Goal: Information Seeking & Learning: Learn about a topic

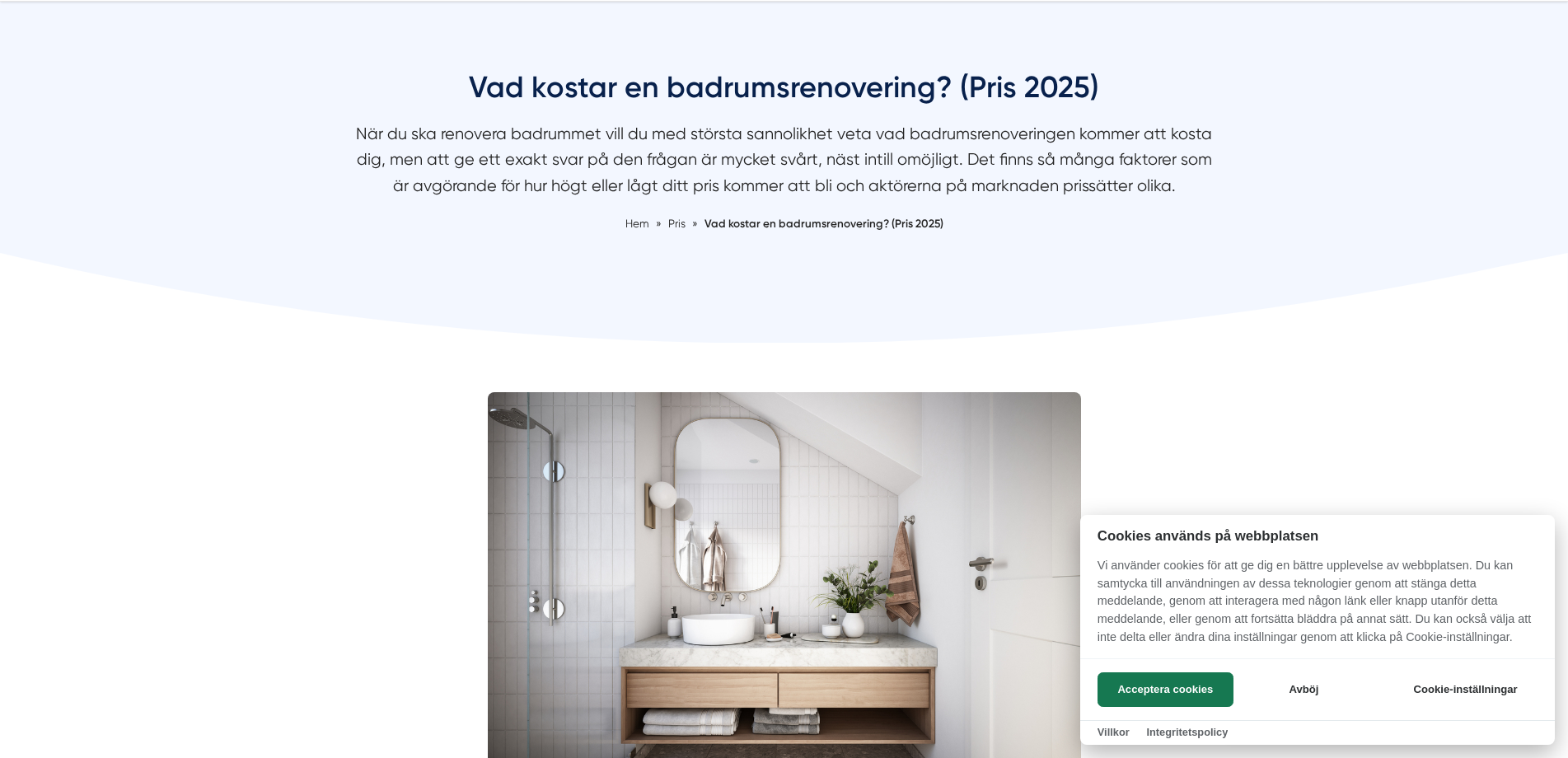
click at [463, 200] on div at bounding box center [784, 379] width 1568 height 758
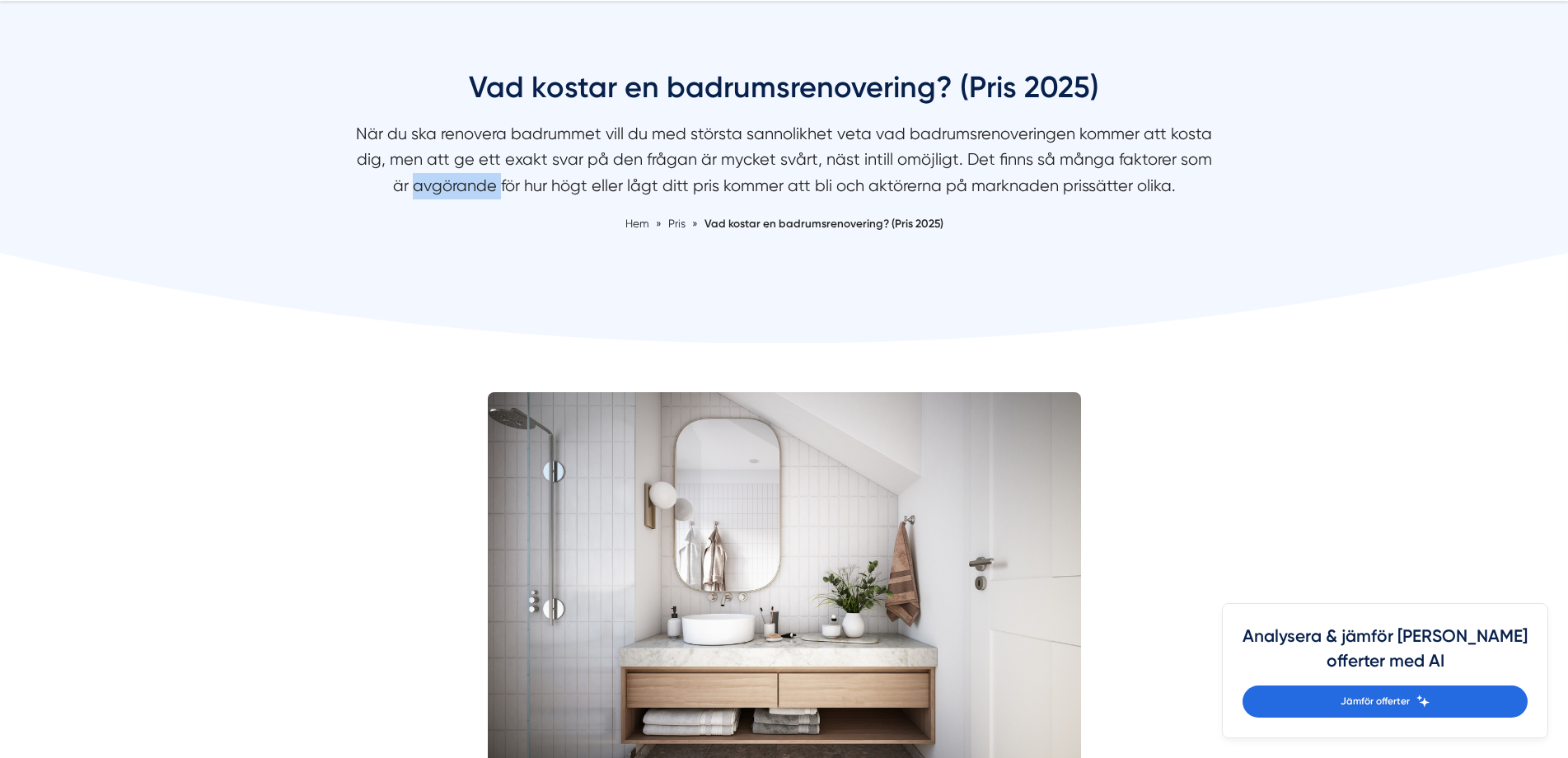
click at [463, 200] on p "När du ska renovera badrummet vill du med största sannolikhet veta vad badrumsr…" at bounding box center [784, 164] width 873 height 86
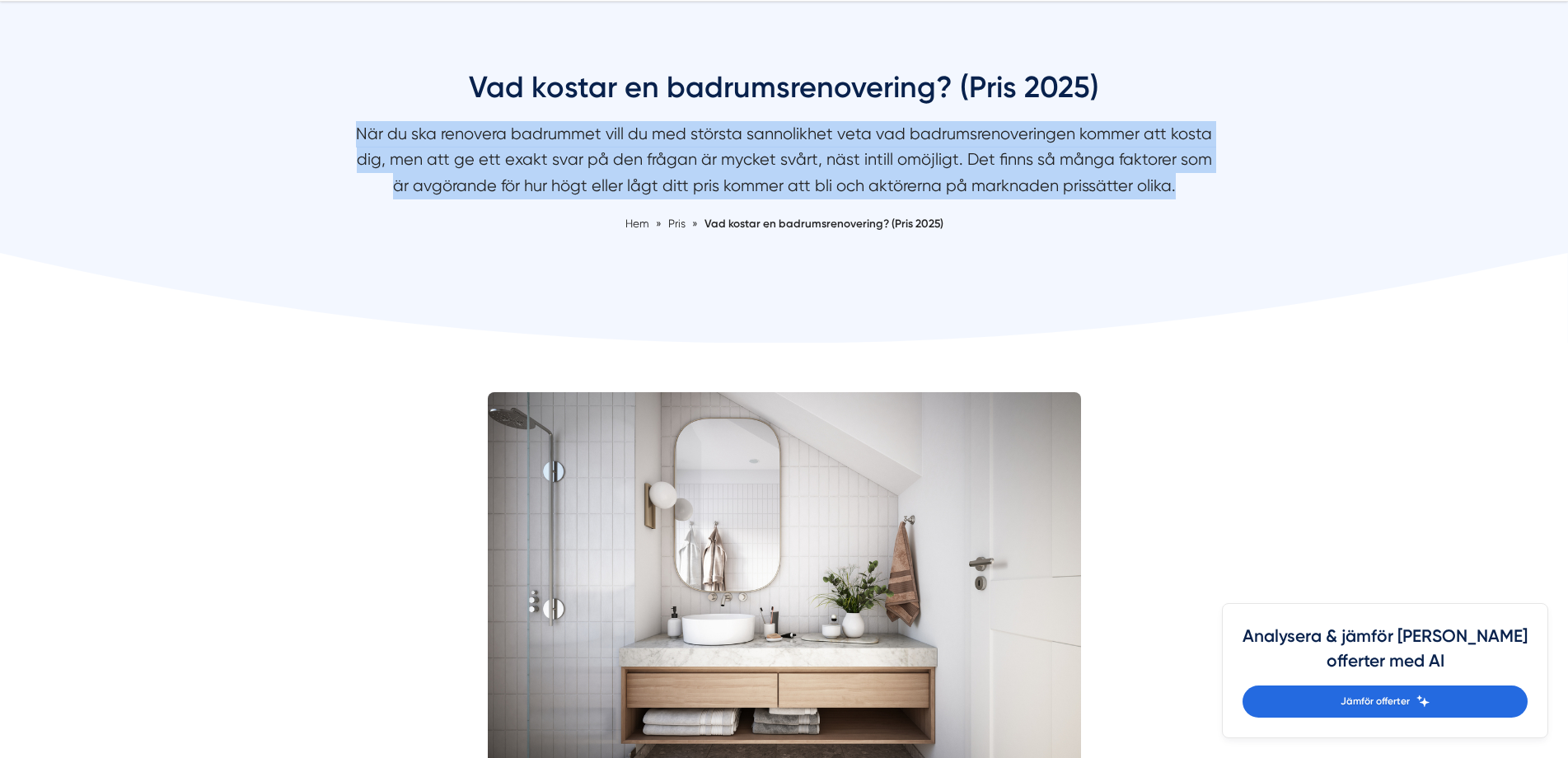
click at [463, 200] on p "När du ska renovera badrummet vill du med största sannolikhet veta vad badrumsr…" at bounding box center [784, 164] width 873 height 86
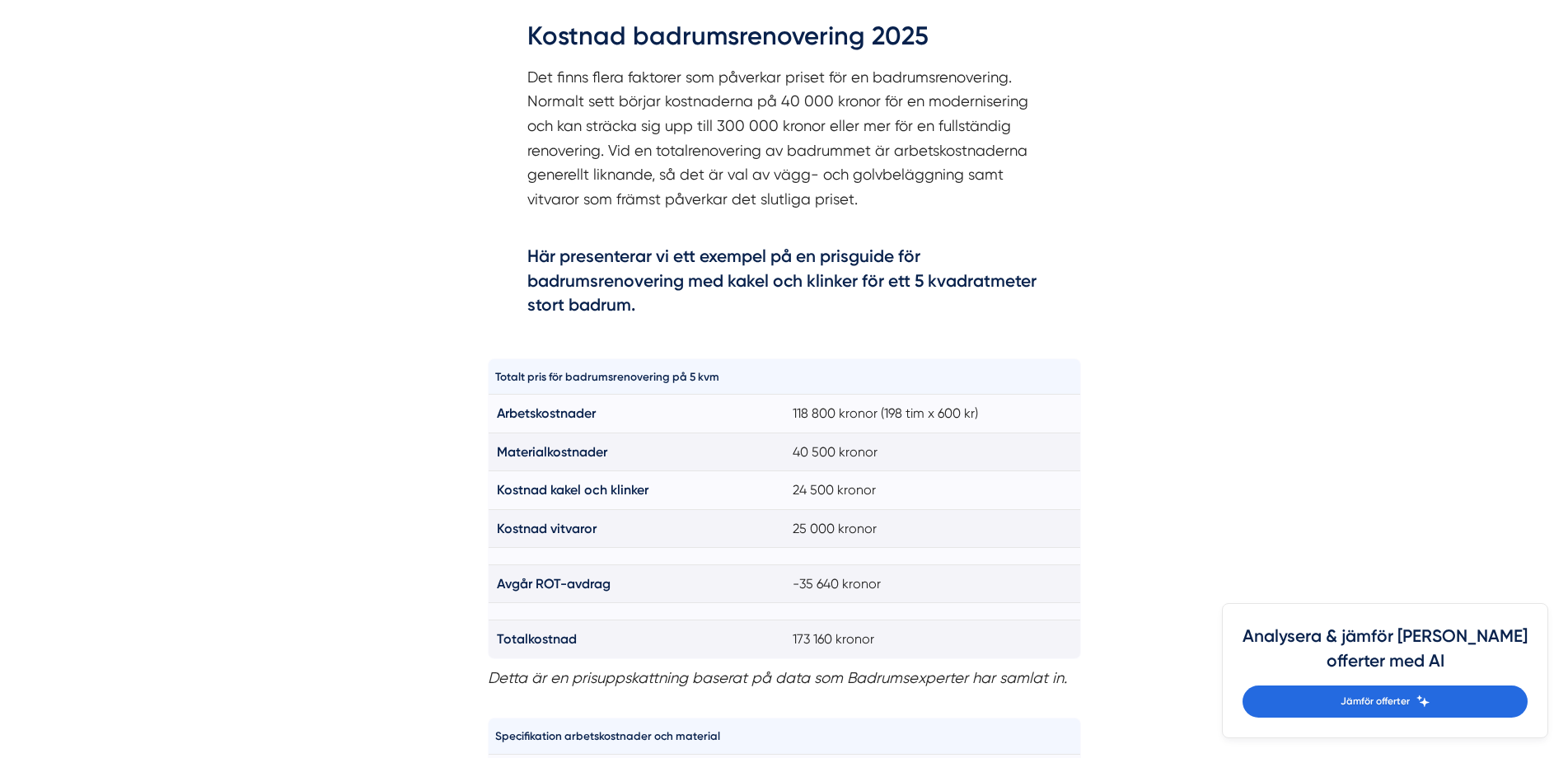
scroll to position [962, 0]
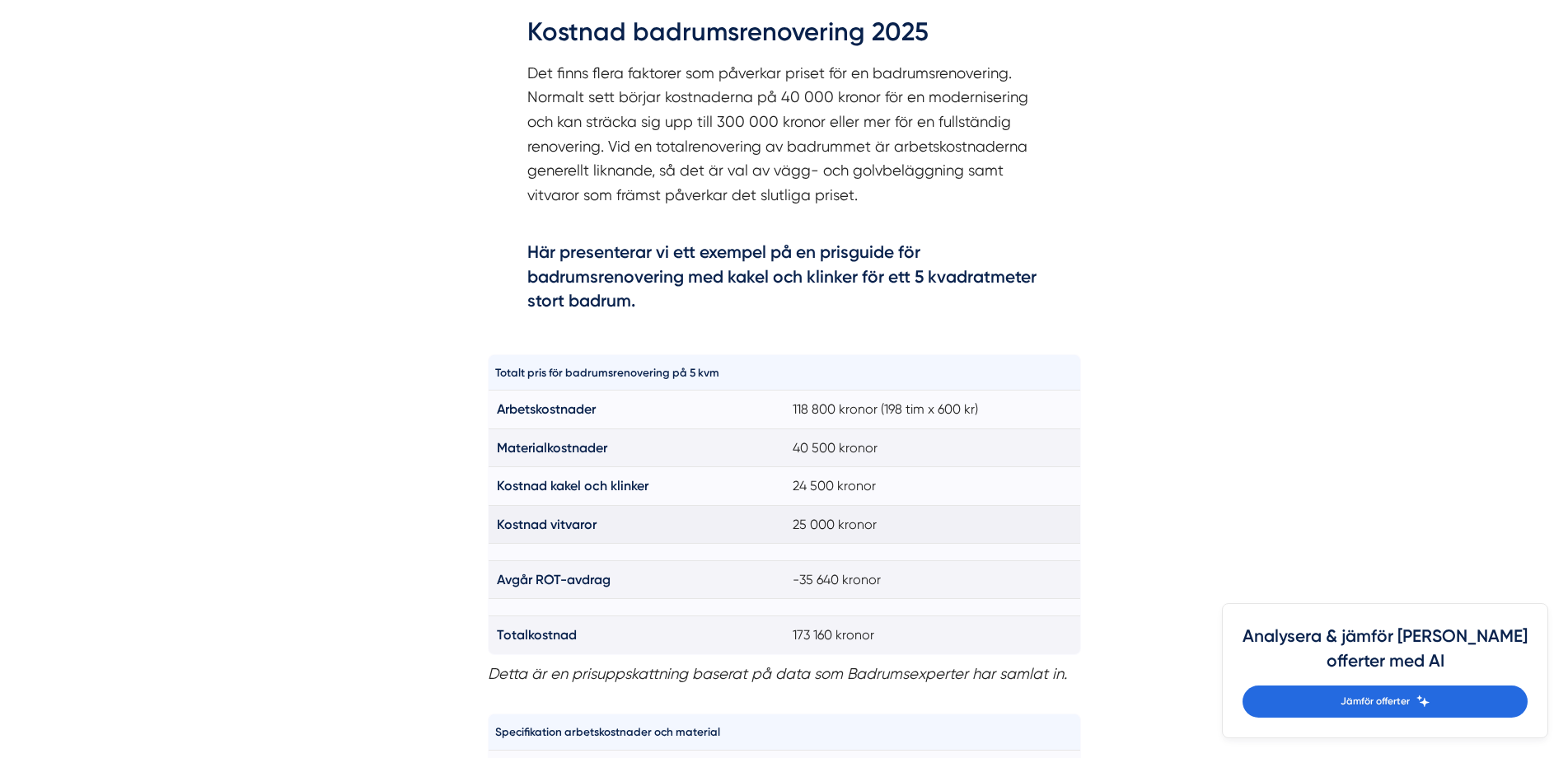
click at [579, 519] on strong "Kostnad vitvaror" at bounding box center [546, 524] width 100 height 16
click at [573, 568] on td "Avgår ROT-avdrag" at bounding box center [635, 580] width 296 height 38
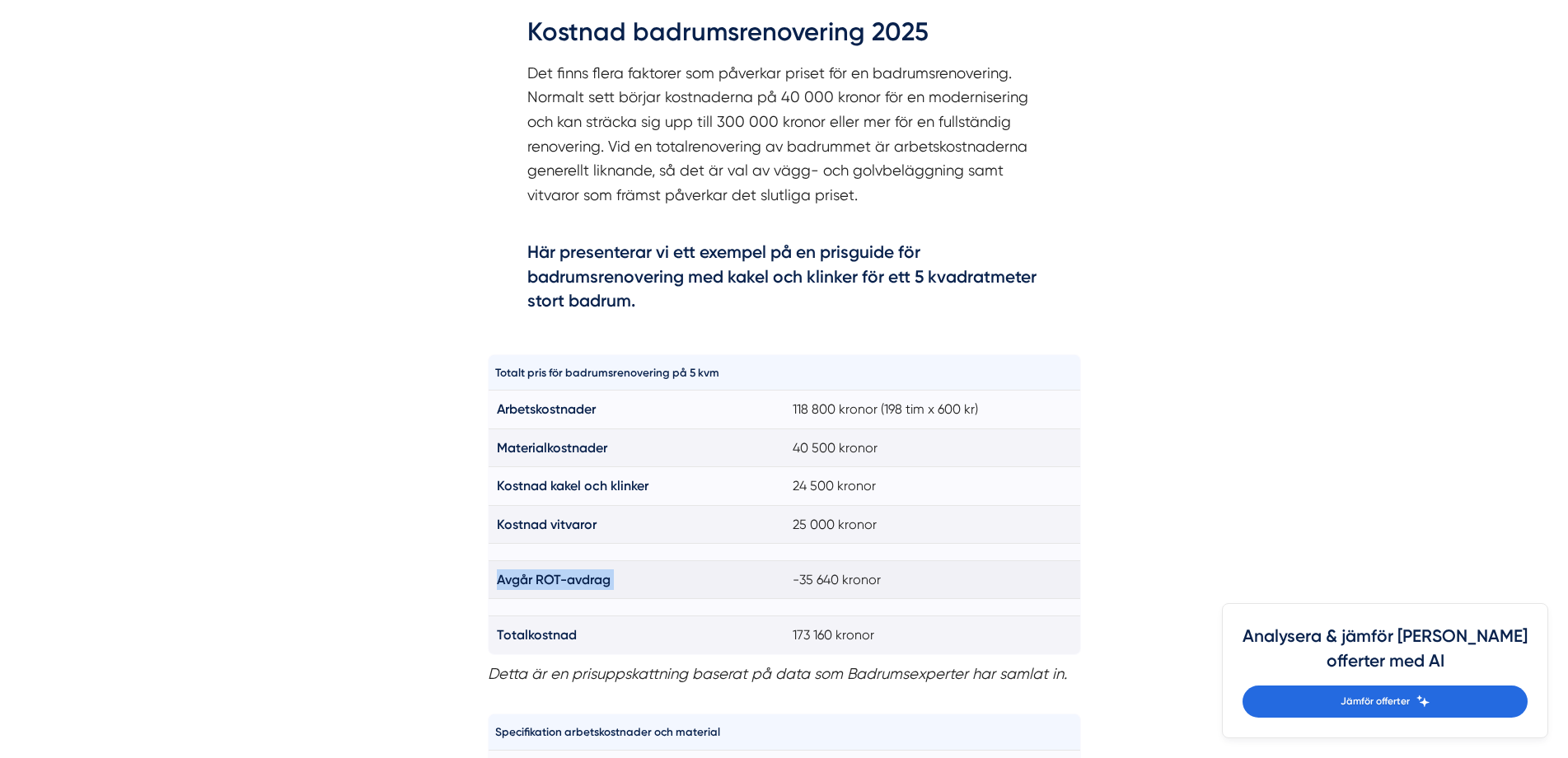
click at [573, 568] on td "Avgår ROT-avdrag" at bounding box center [635, 580] width 296 height 38
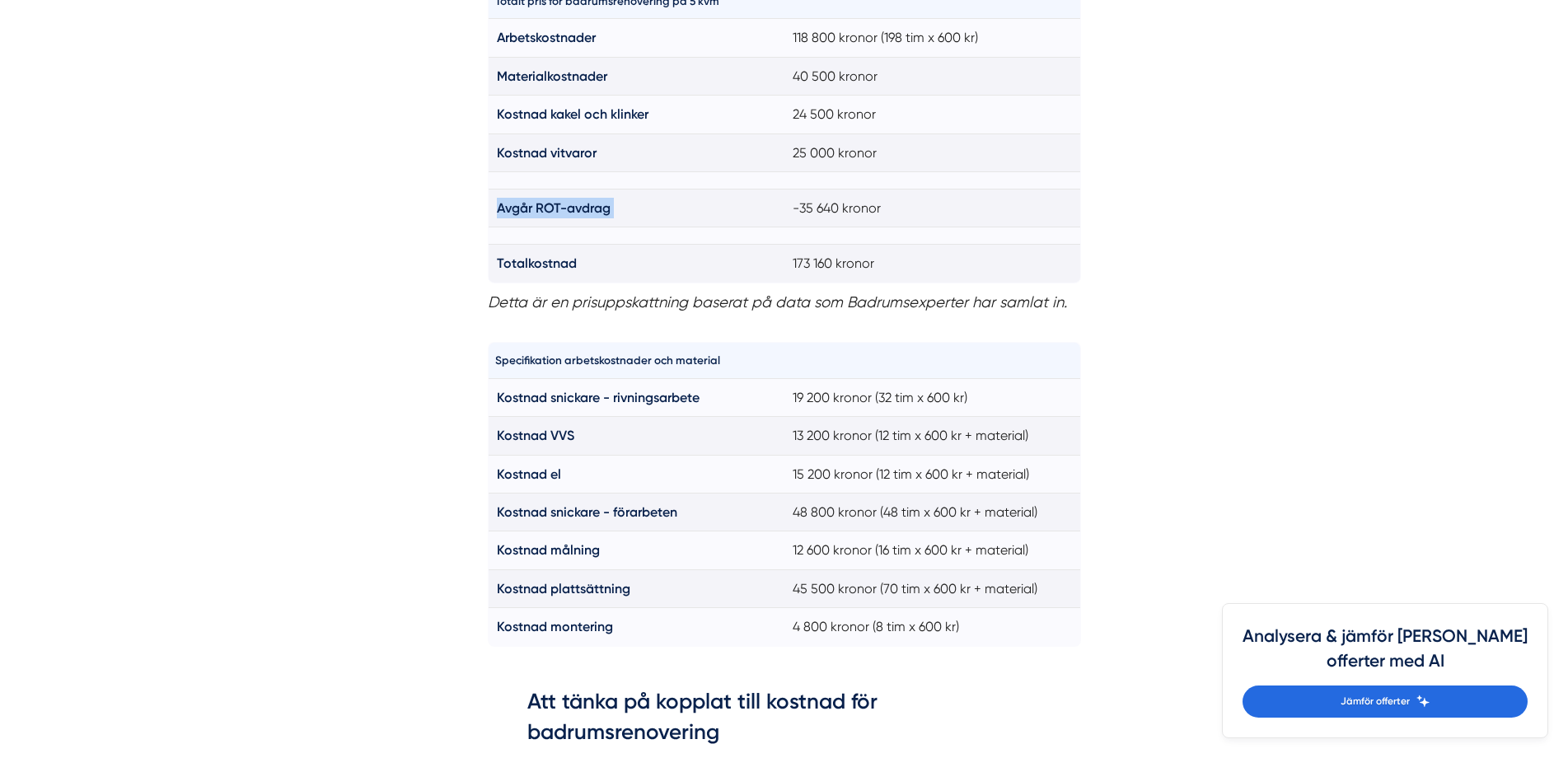
scroll to position [1374, 0]
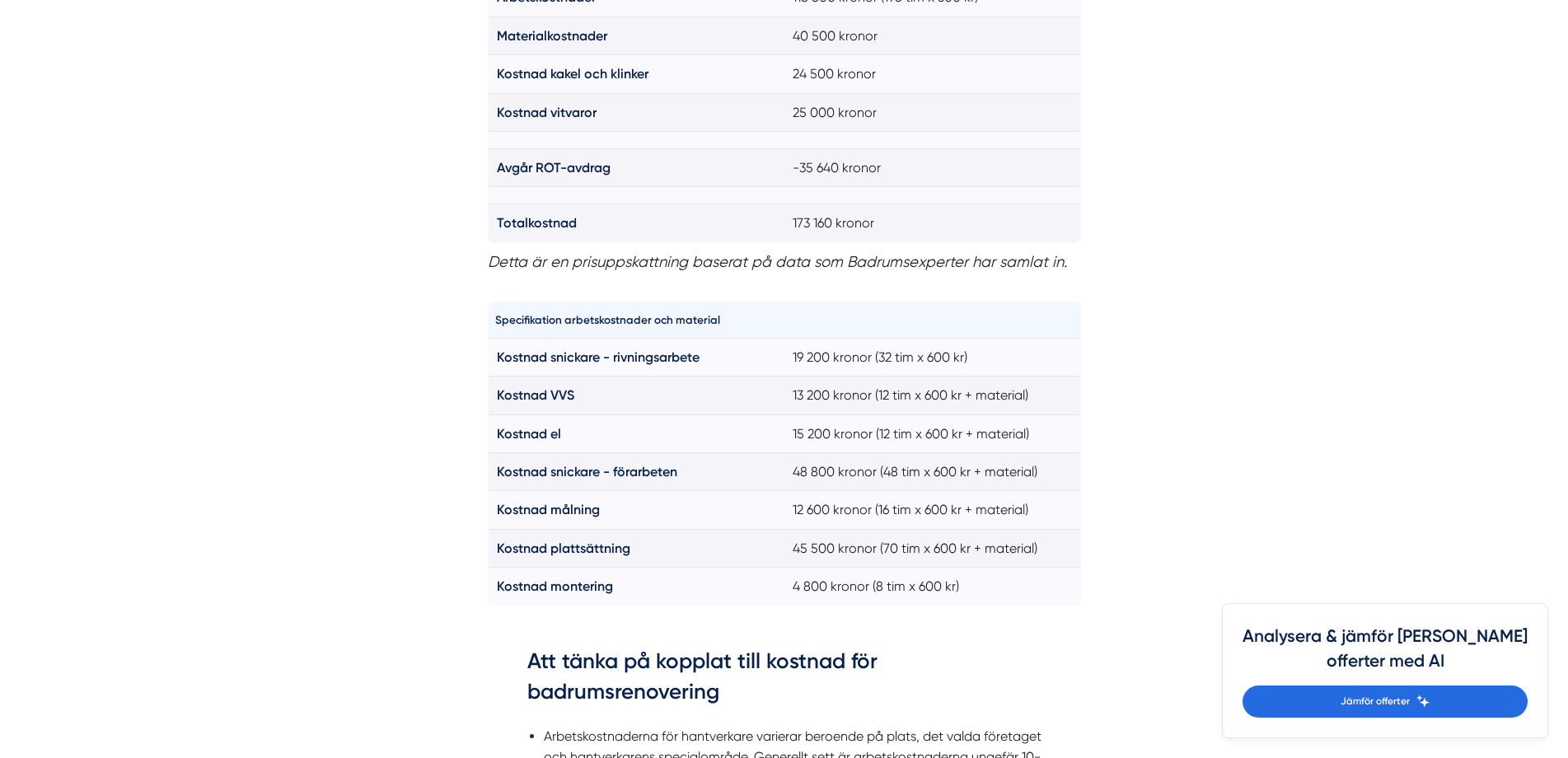
drag, startPoint x: 455, startPoint y: 416, endPoint x: 461, endPoint y: 572, distance: 156.1
drag, startPoint x: 452, startPoint y: 561, endPoint x: 447, endPoint y: 418, distance: 143.1
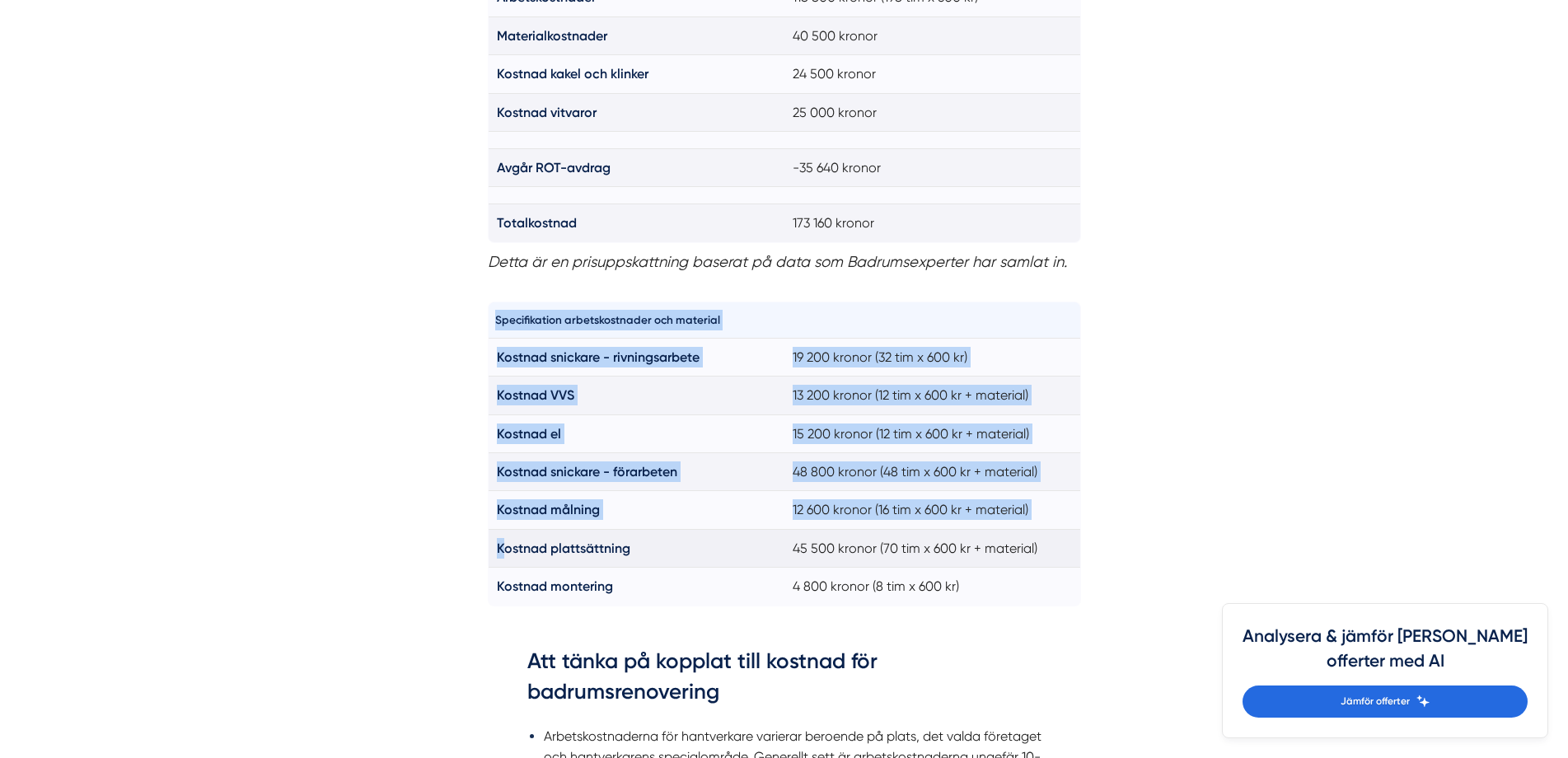
drag, startPoint x: 470, startPoint y: 362, endPoint x: 503, endPoint y: 538, distance: 179.1
click at [505, 565] on td "Kostnad plattsättning" at bounding box center [635, 548] width 296 height 38
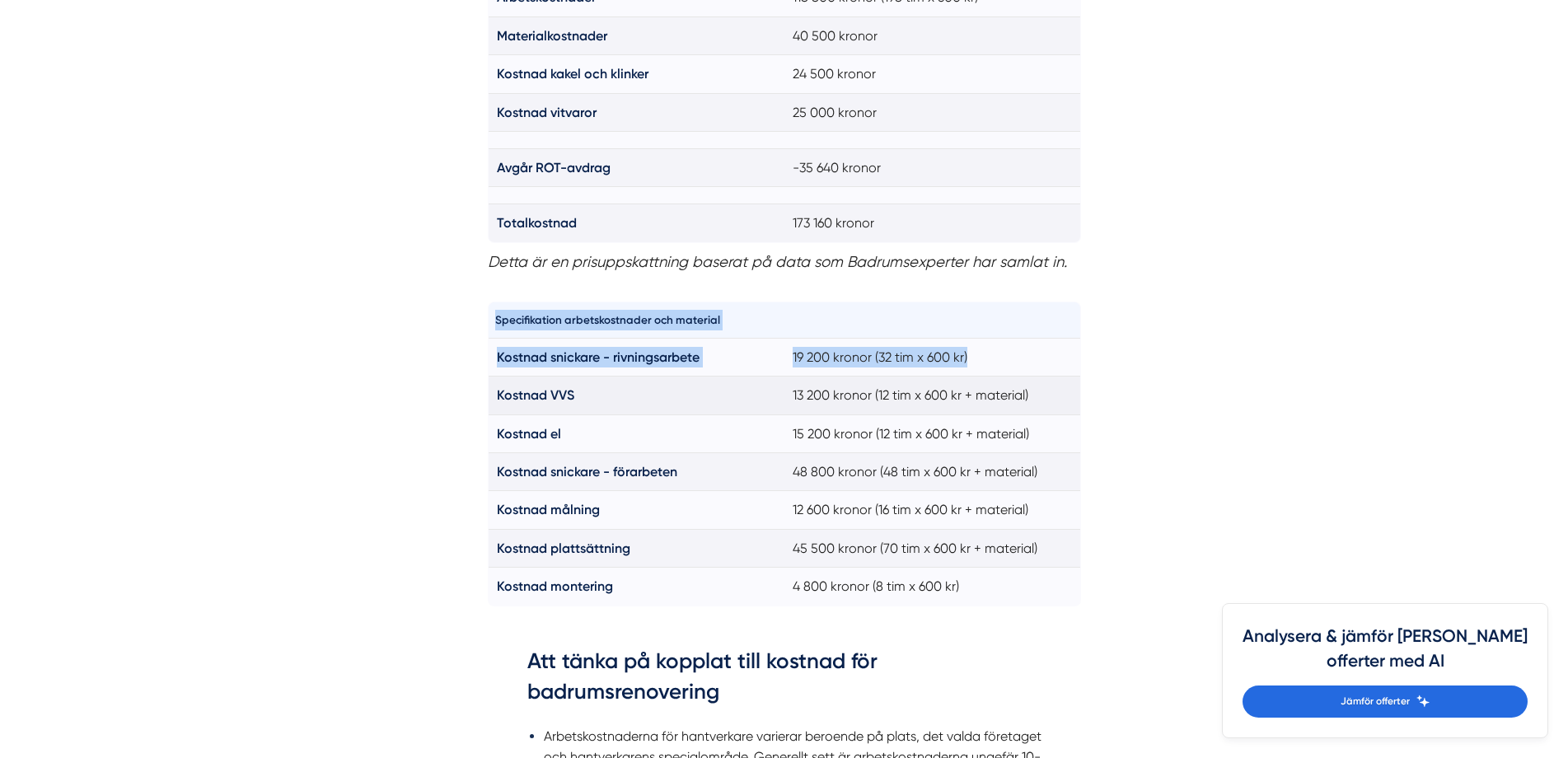
drag, startPoint x: 507, startPoint y: 612, endPoint x: 496, endPoint y: 385, distance: 227.3
click at [496, 385] on div "Specifikation arbetskostnader och material Kostnad snickare - rivningsarbete 19…" at bounding box center [784, 457] width 593 height 330
click at [496, 384] on td "Kostnad VVS" at bounding box center [635, 396] width 296 height 38
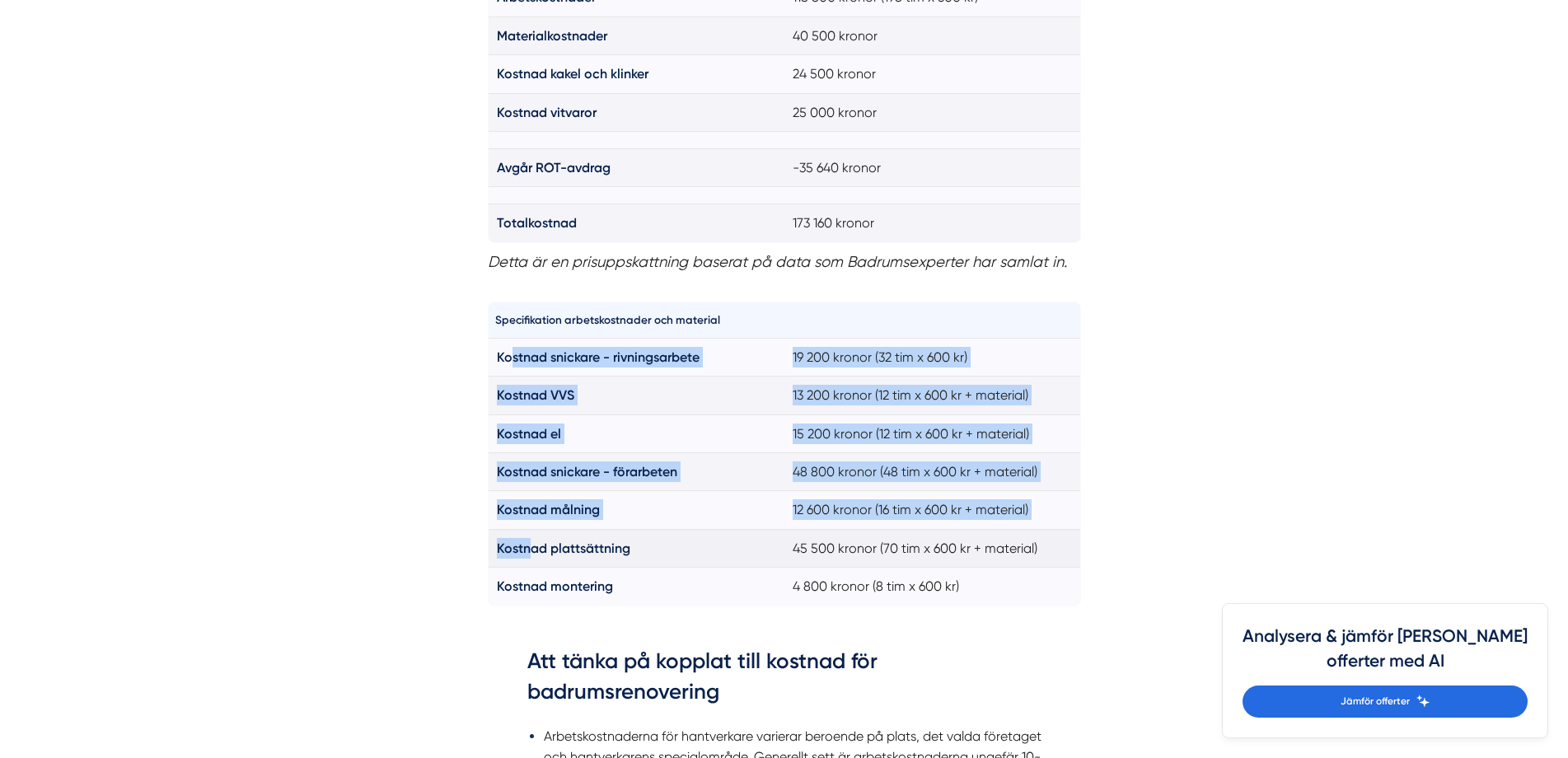
drag, startPoint x: 512, startPoint y: 369, endPoint x: 531, endPoint y: 556, distance: 188.0
click at [531, 556] on tbody "Kostnad snickare - rivningsarbete 19 200 kronor (32 tim x 600 kr) Kostnad VVS 1…" at bounding box center [784, 471] width 593 height 268
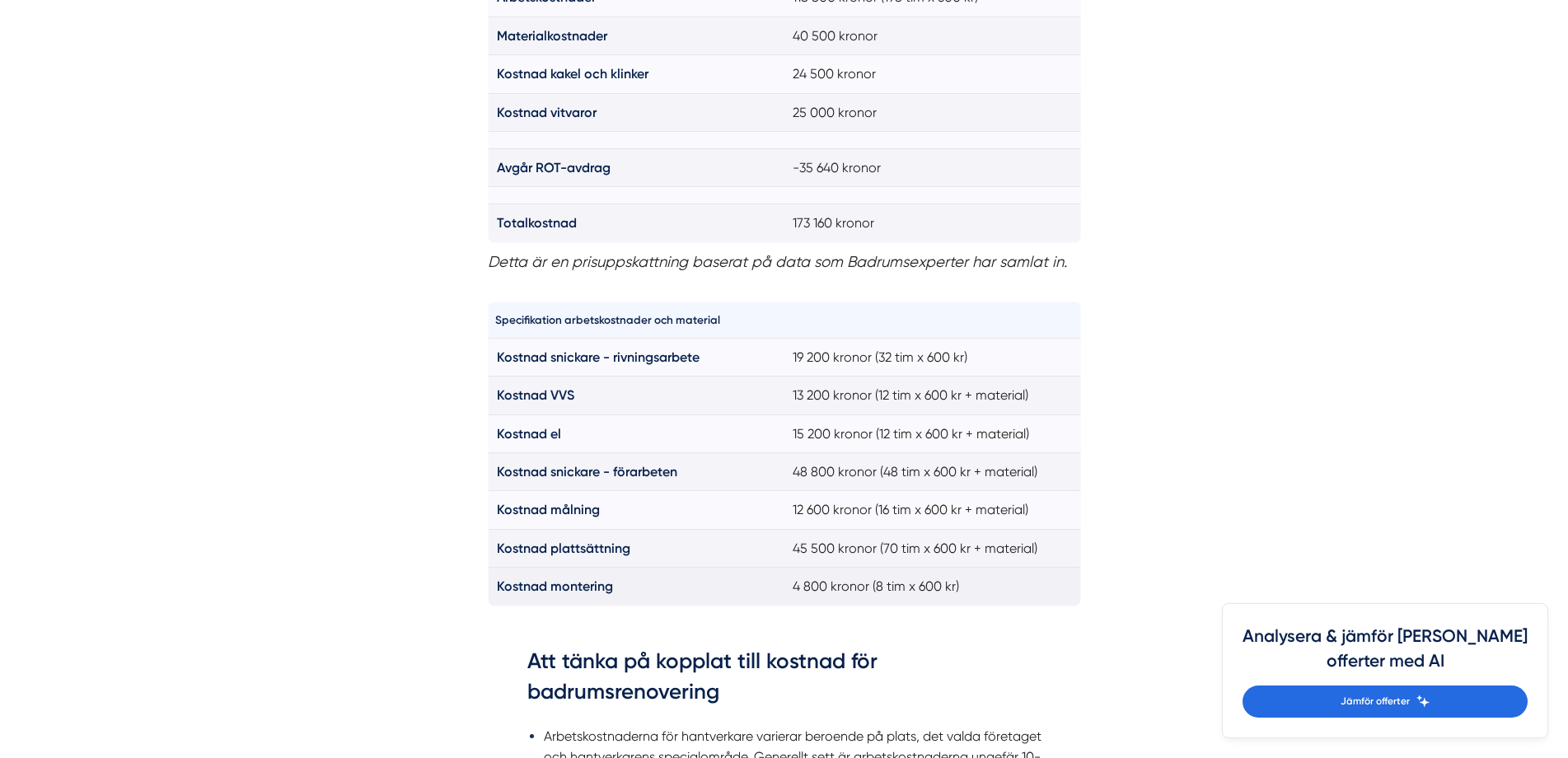
click at [535, 591] on strong "Kostnad montering" at bounding box center [555, 586] width 116 height 16
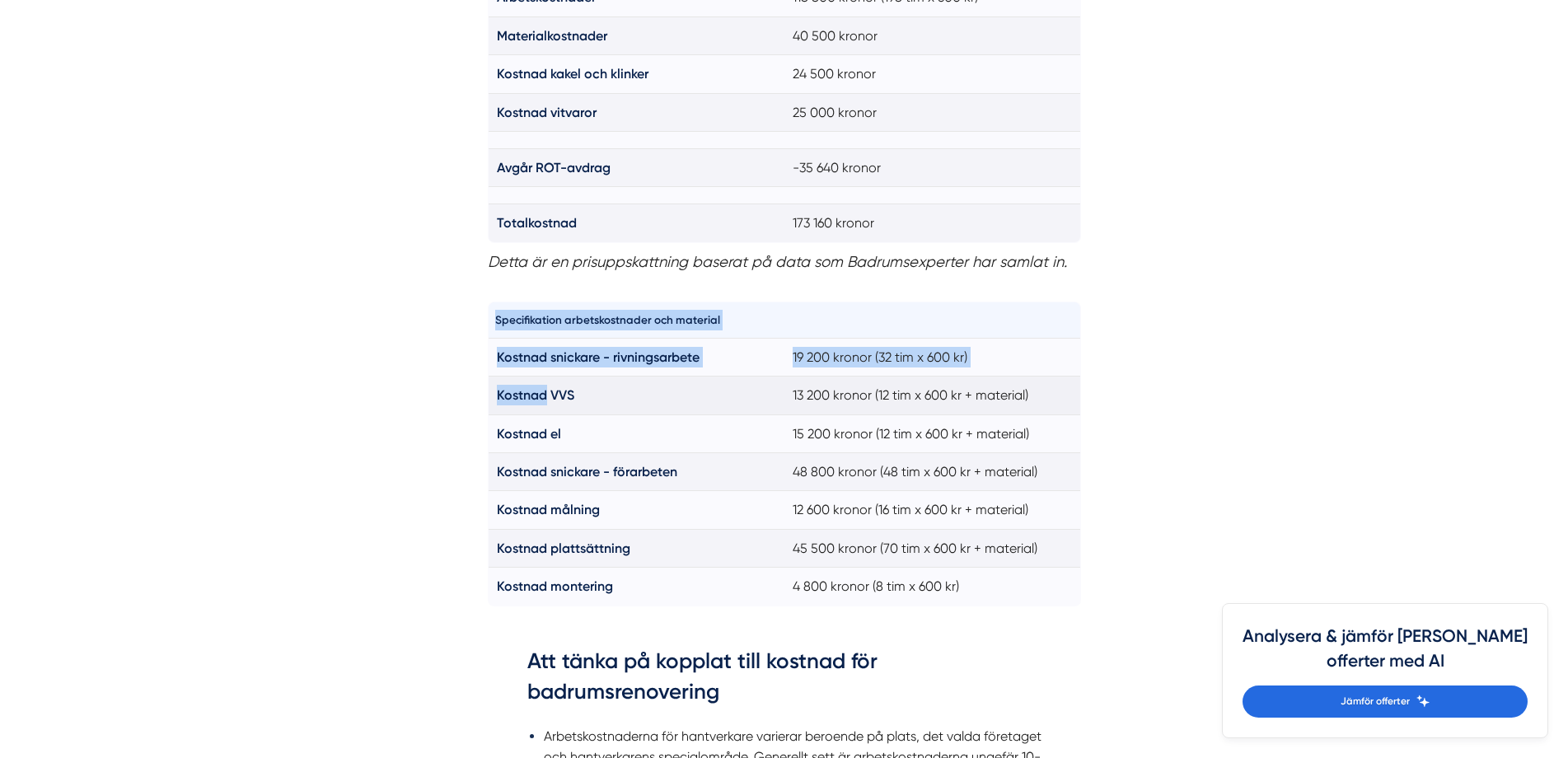
drag, startPoint x: 539, startPoint y: 614, endPoint x: 548, endPoint y: 412, distance: 202.2
click at [548, 412] on div "Specifikation arbetskostnader och material Kostnad snickare - rivningsarbete 19…" at bounding box center [784, 457] width 593 height 330
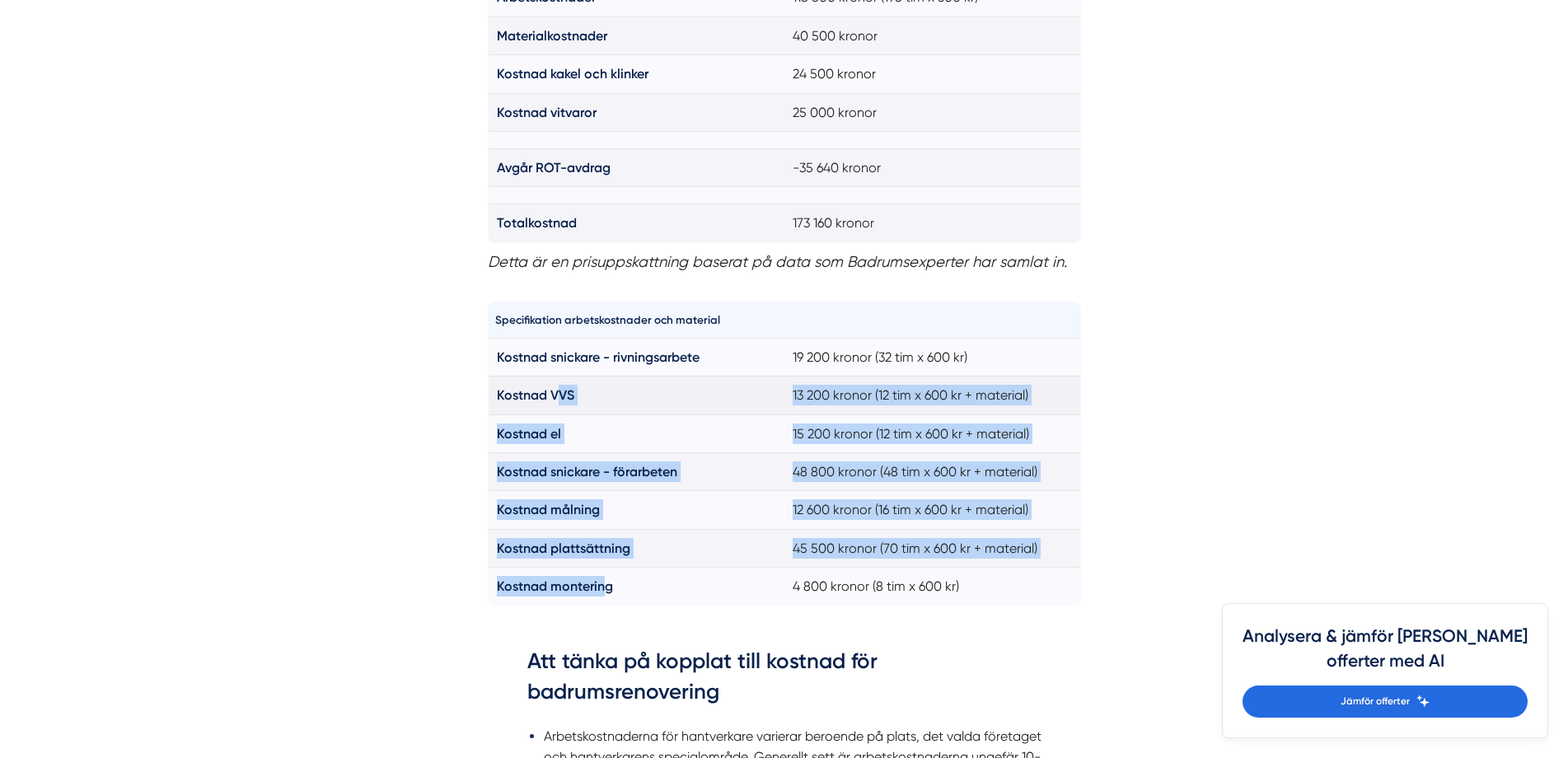
drag, startPoint x: 603, startPoint y: 583, endPoint x: 555, endPoint y: 382, distance: 206.7
click at [555, 382] on tbody "Kostnad snickare - rivningsarbete 19 200 kronor (32 tim x 600 kr) Kostnad VVS 1…" at bounding box center [784, 471] width 593 height 268
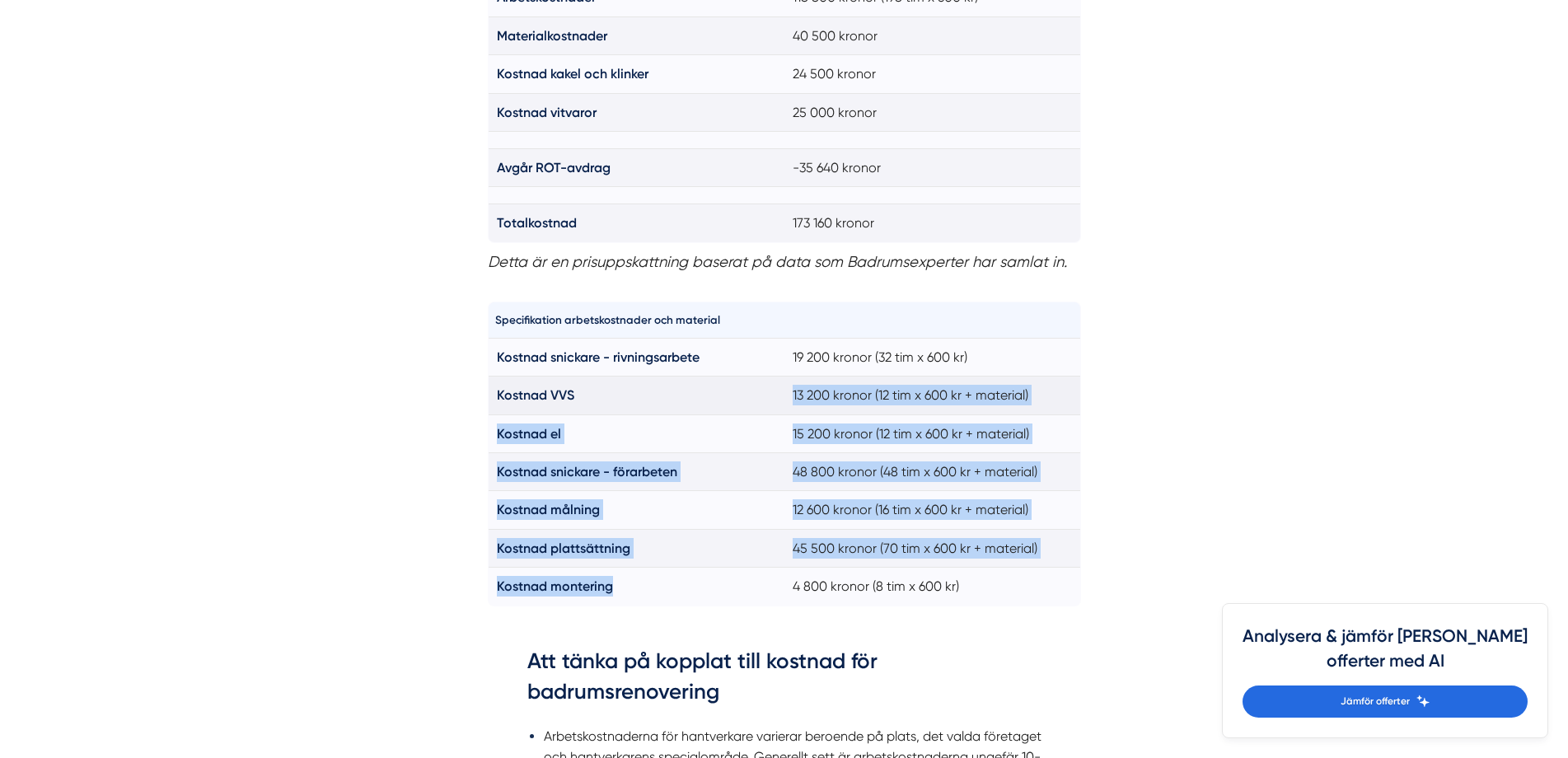
drag, startPoint x: 640, startPoint y: 580, endPoint x: 616, endPoint y: 400, distance: 181.6
click at [616, 400] on tbody "Kostnad snickare - rivningsarbete 19 200 kronor (32 tim x 600 kr) Kostnad VVS 1…" at bounding box center [784, 471] width 593 height 268
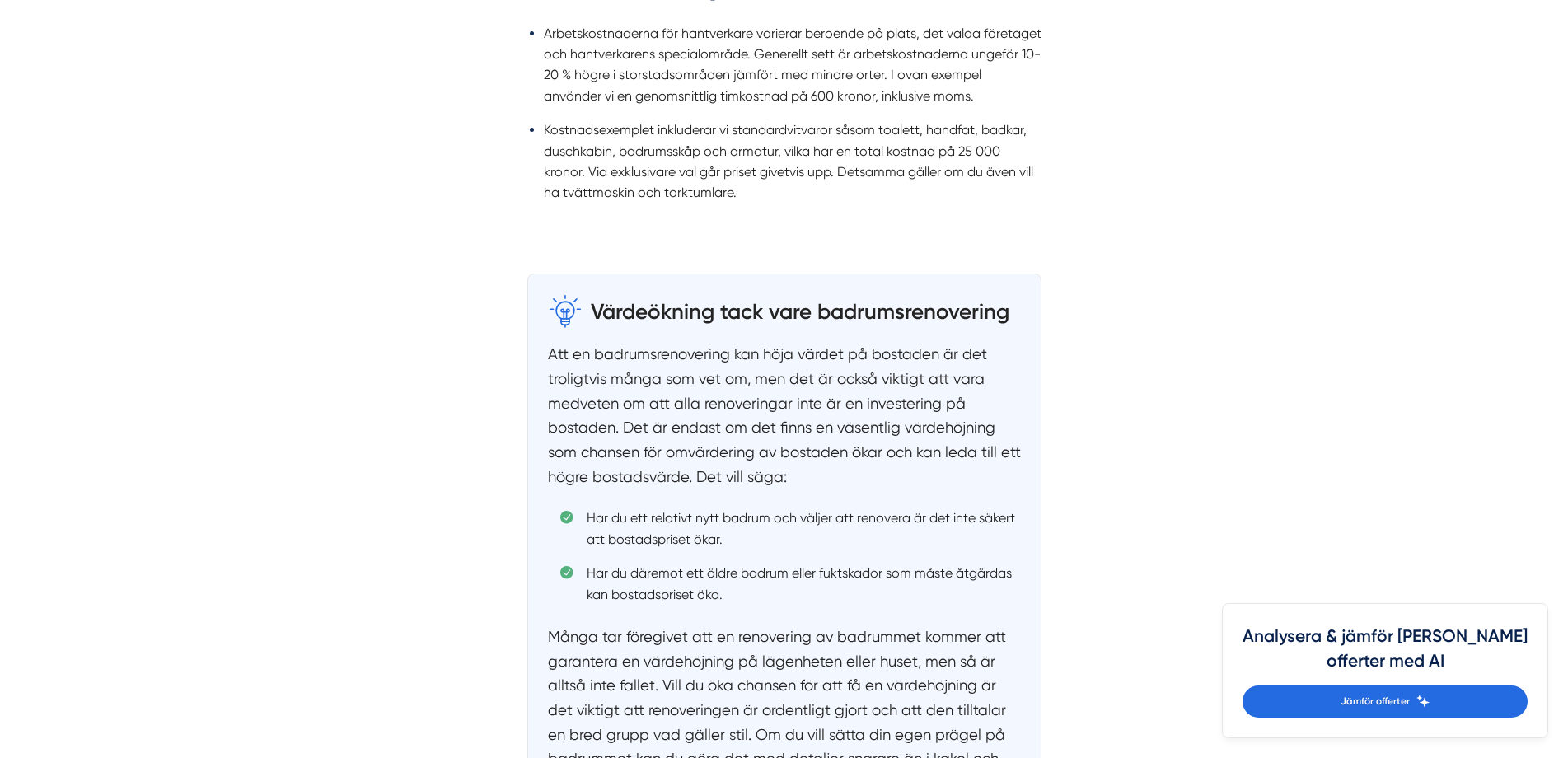
scroll to position [2335, 0]
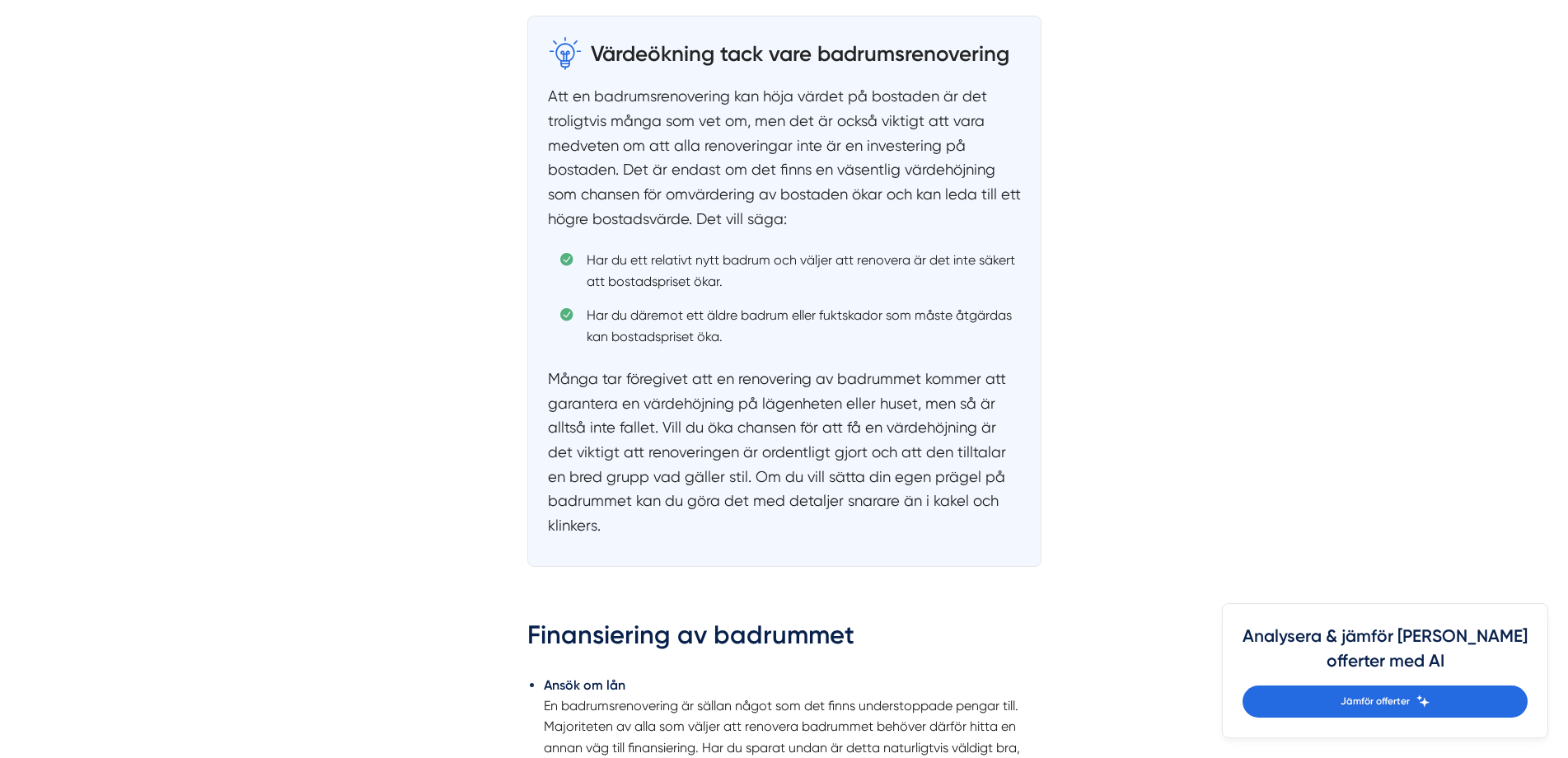
drag, startPoint x: 404, startPoint y: 486, endPoint x: 432, endPoint y: 479, distance: 28.9
